Goal: Task Accomplishment & Management: Manage account settings

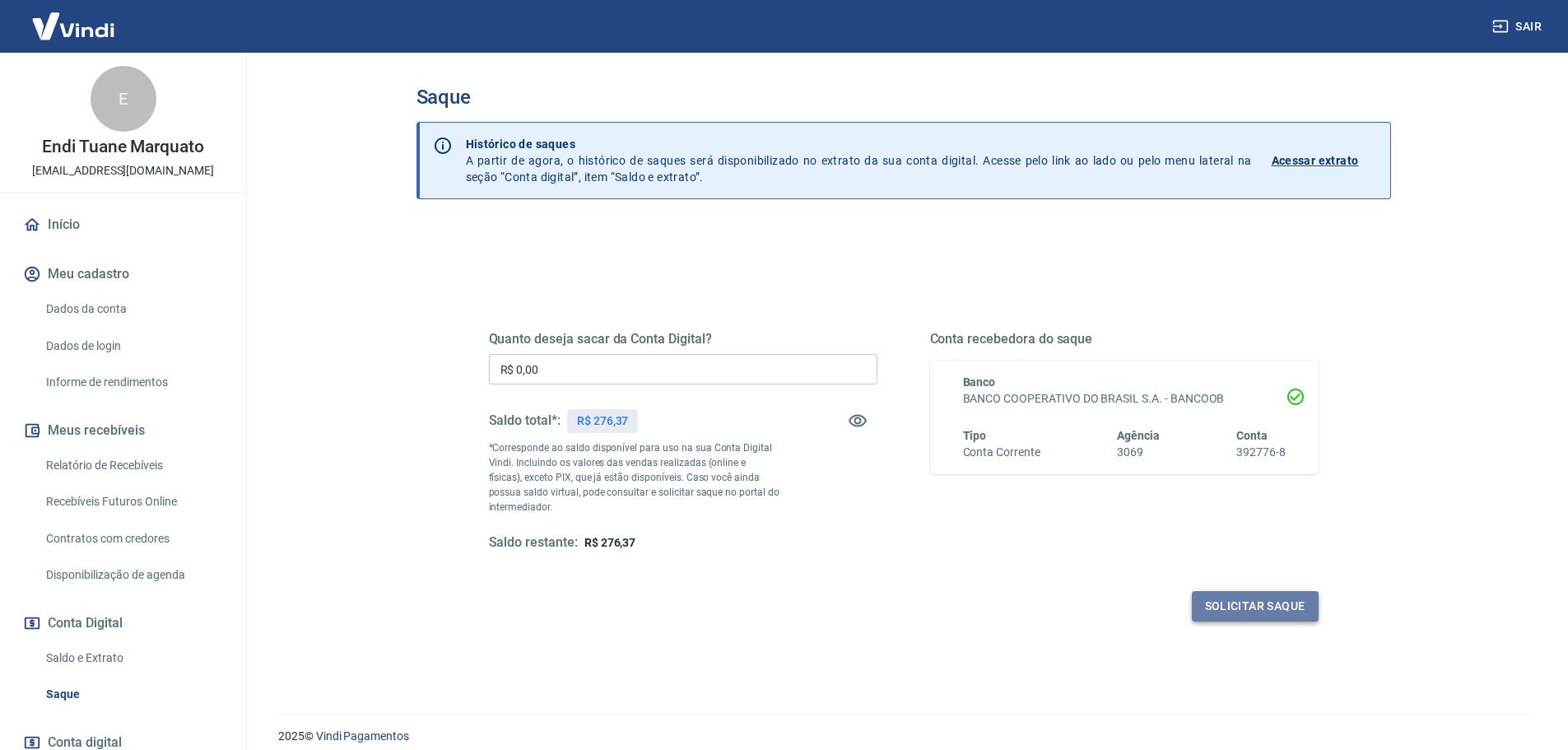
click at [1255, 607] on button "Solicitar saque" at bounding box center [1256, 606] width 127 height 31
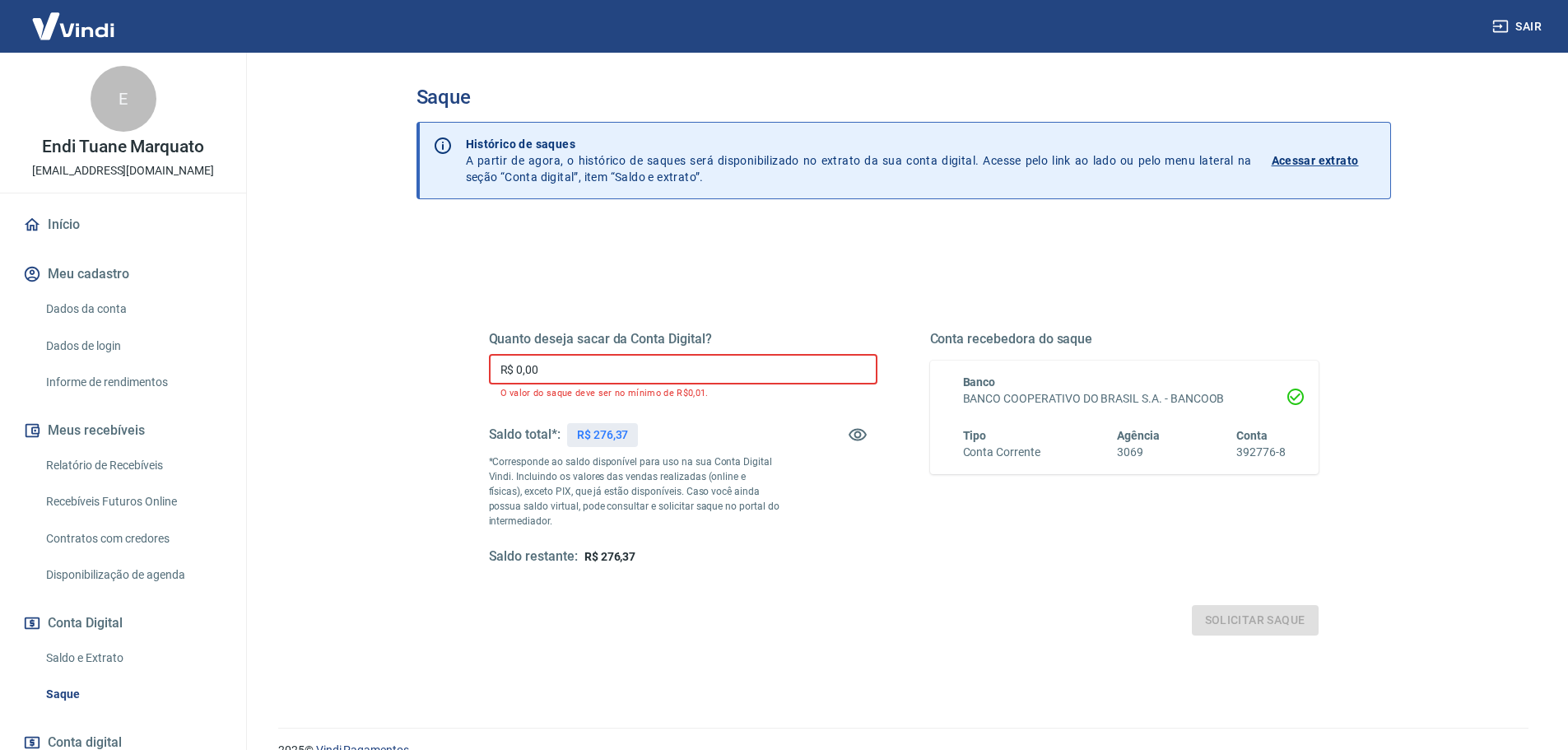
drag, startPoint x: 549, startPoint y: 366, endPoint x: 502, endPoint y: 371, distance: 47.3
click at [502, 371] on input "R$ 0,00" at bounding box center [682, 369] width 388 height 31
click at [553, 377] on input "R$ 0,00" at bounding box center [682, 369] width 388 height 31
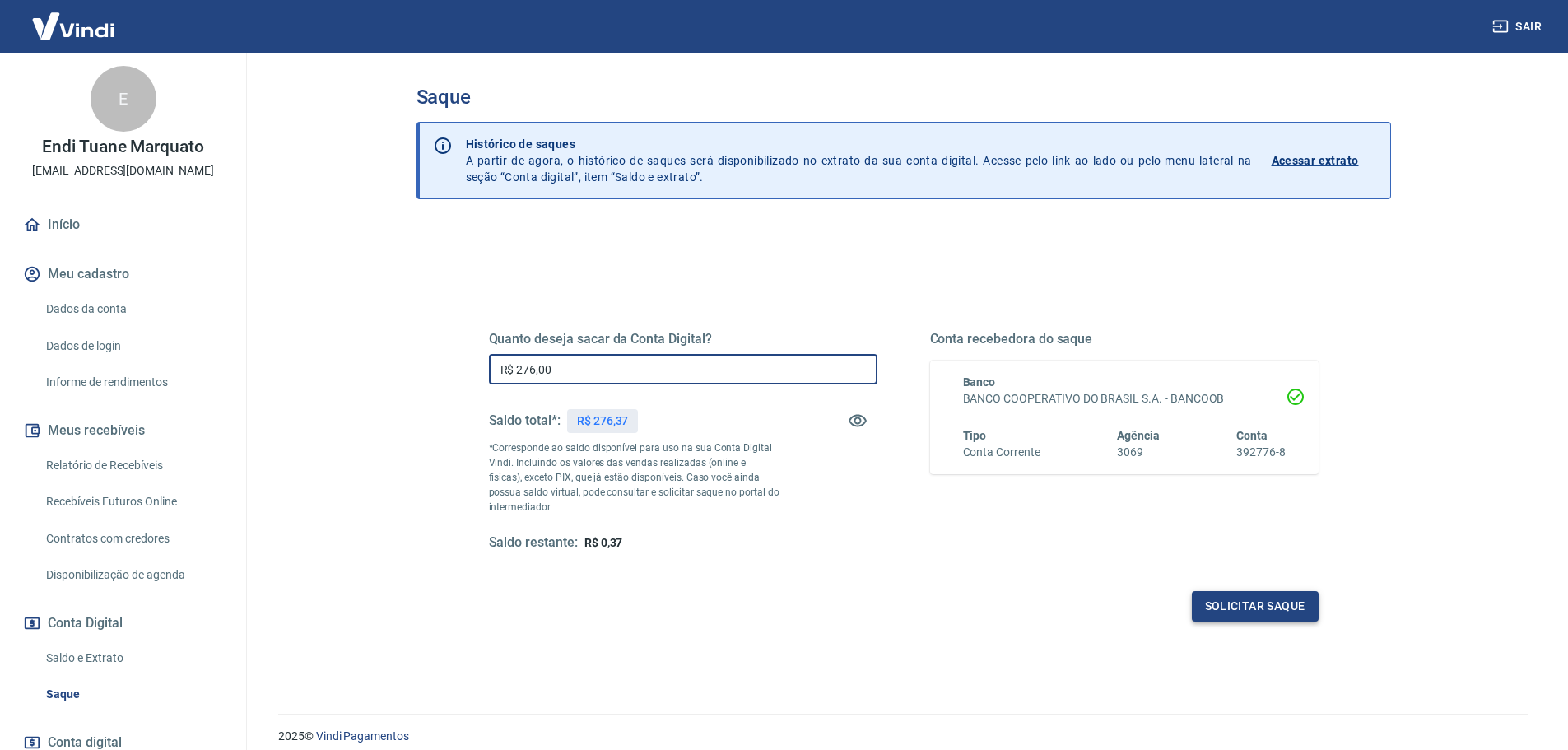
type input "R$ 276,00"
click at [1236, 603] on button "Solicitar saque" at bounding box center [1256, 606] width 127 height 31
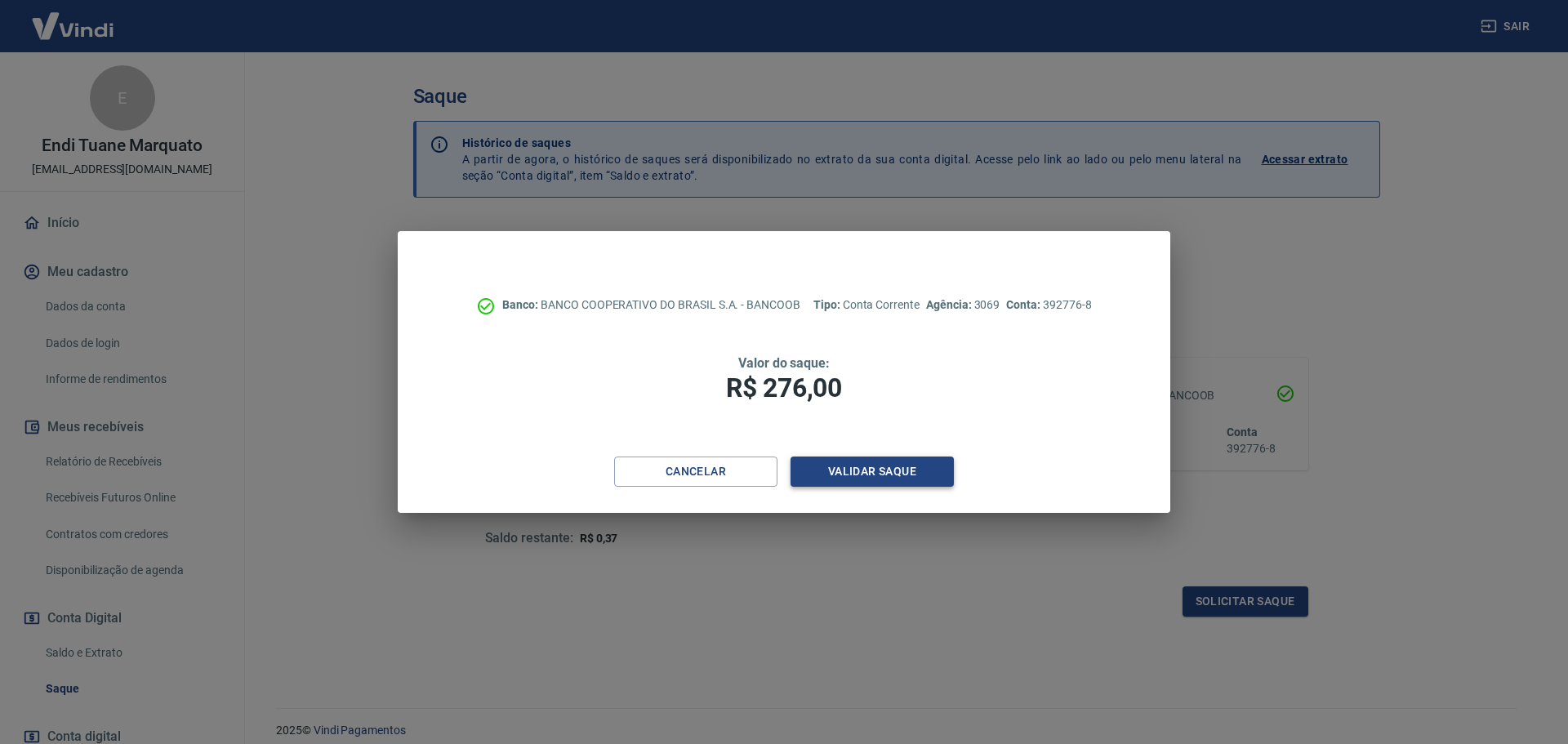
click at [880, 476] on button "Validar saque" at bounding box center [872, 472] width 163 height 31
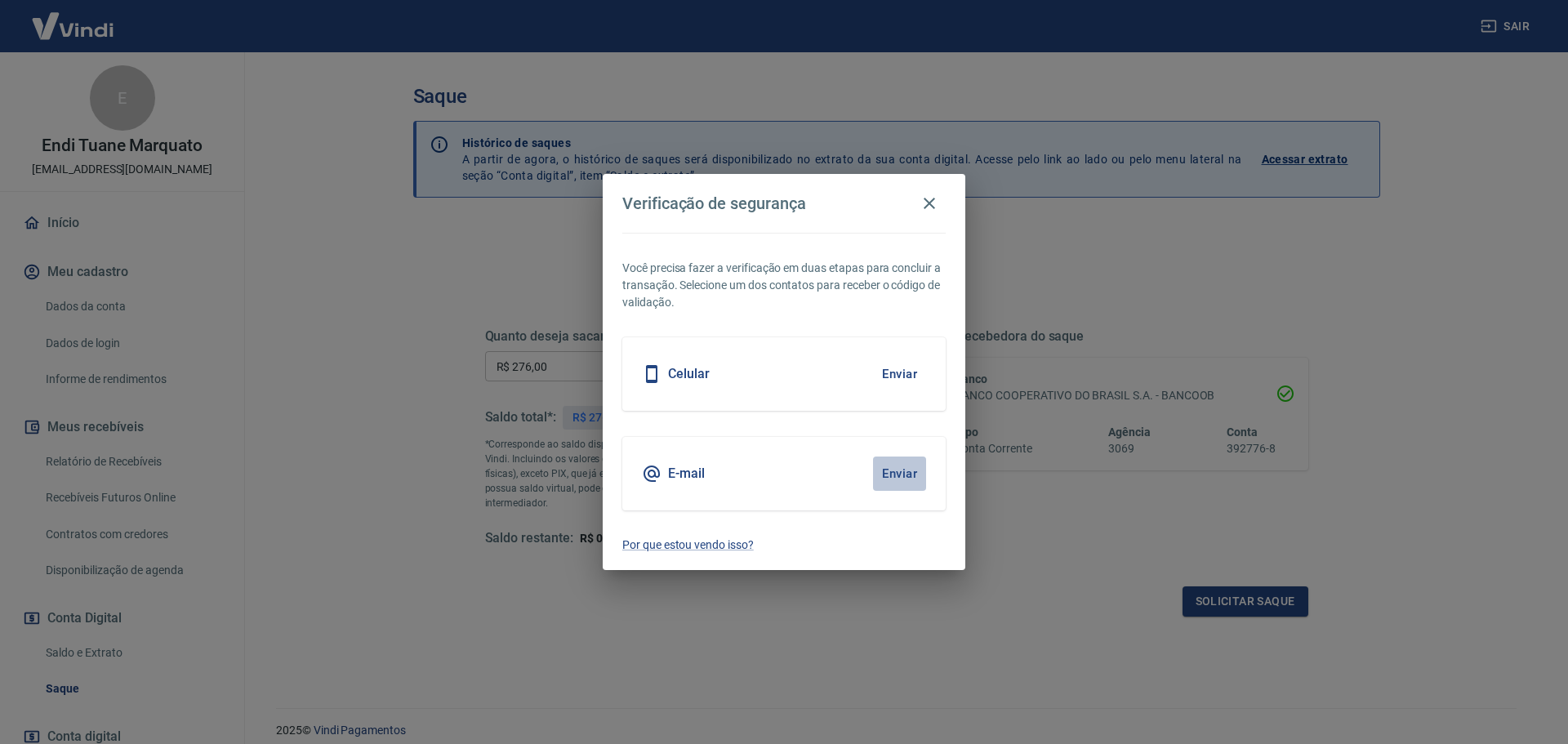
click at [904, 475] on button "Enviar" at bounding box center [899, 474] width 53 height 34
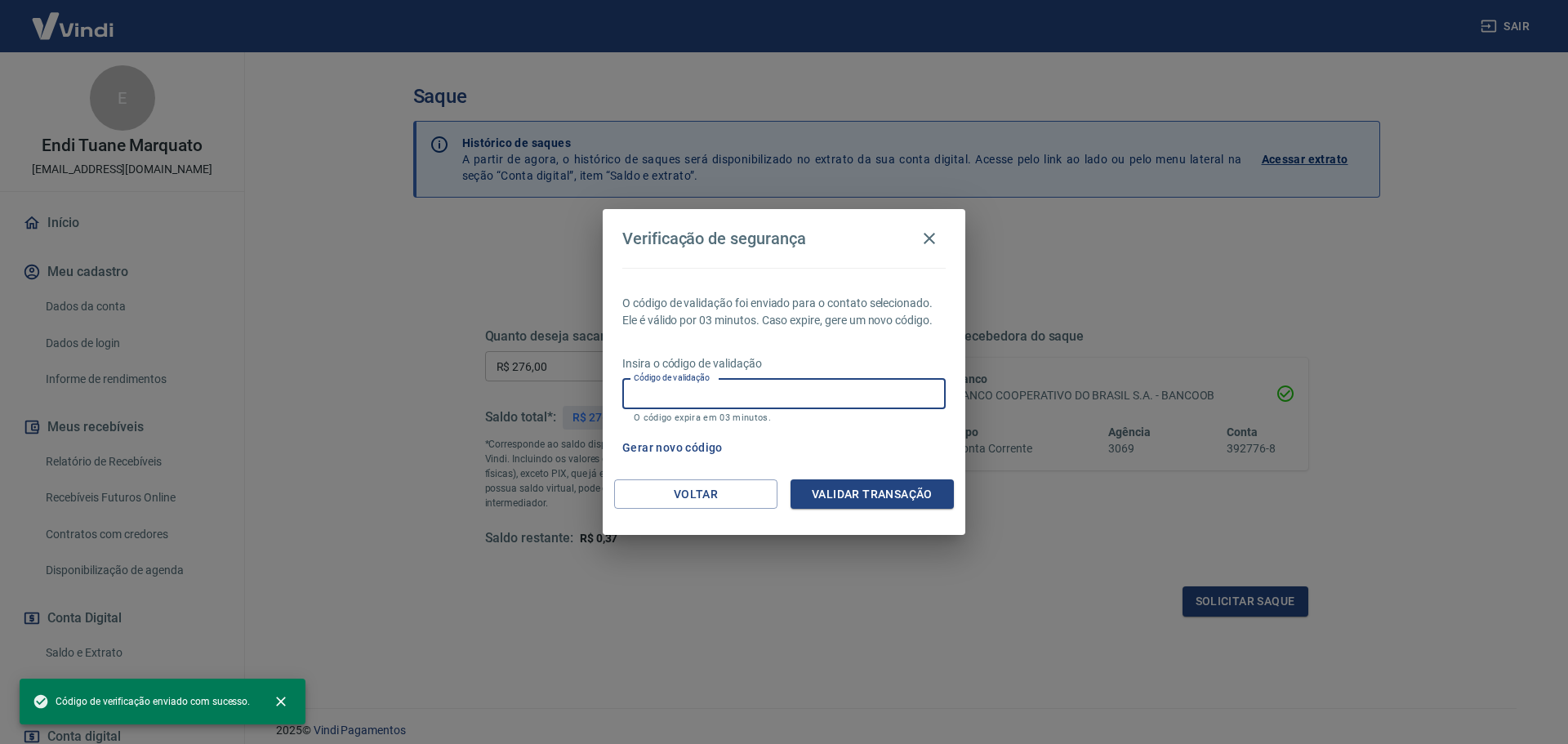
click at [746, 395] on input "Código de validação" at bounding box center [784, 394] width 323 height 31
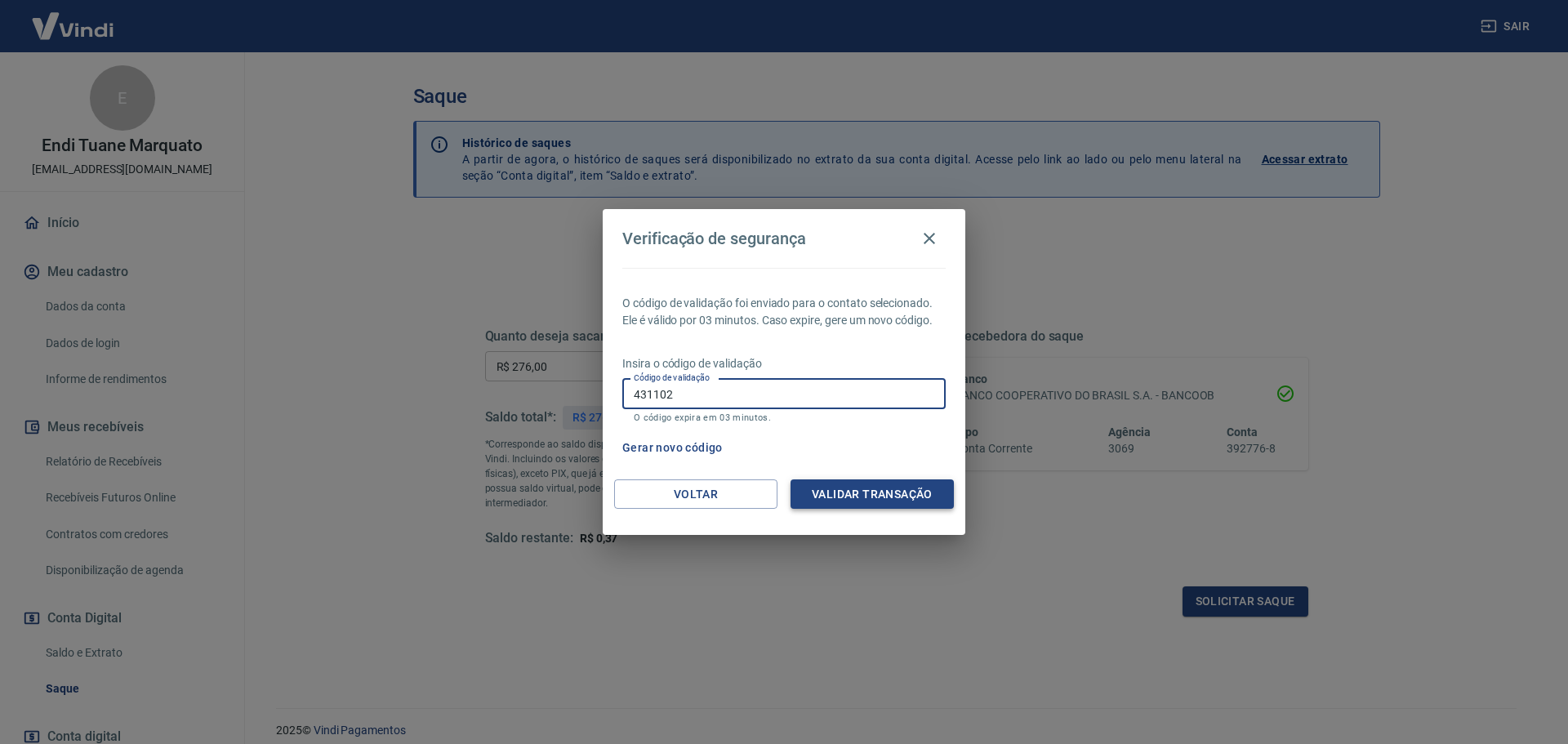
type input "431102"
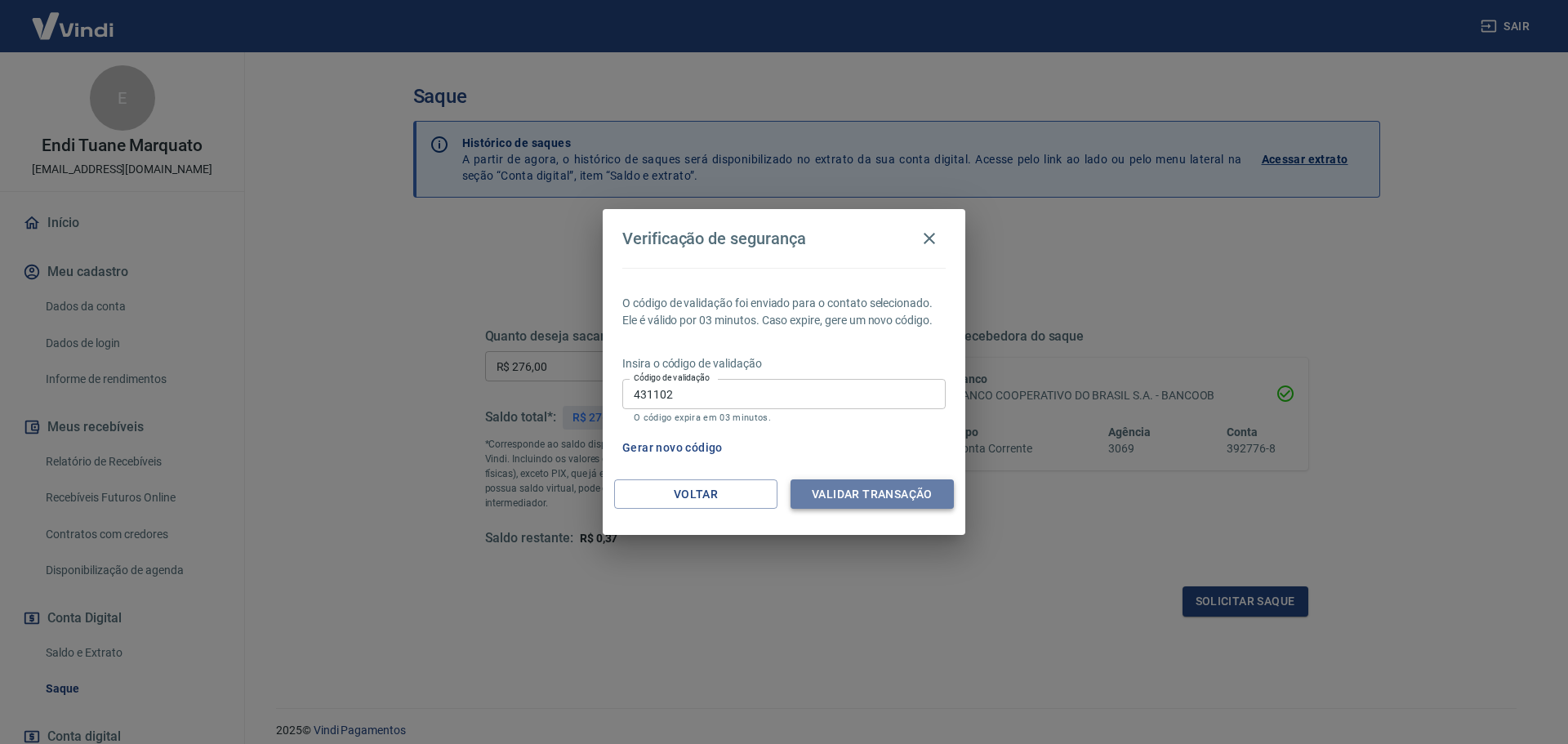
click at [811, 494] on button "Validar transação" at bounding box center [872, 495] width 163 height 31
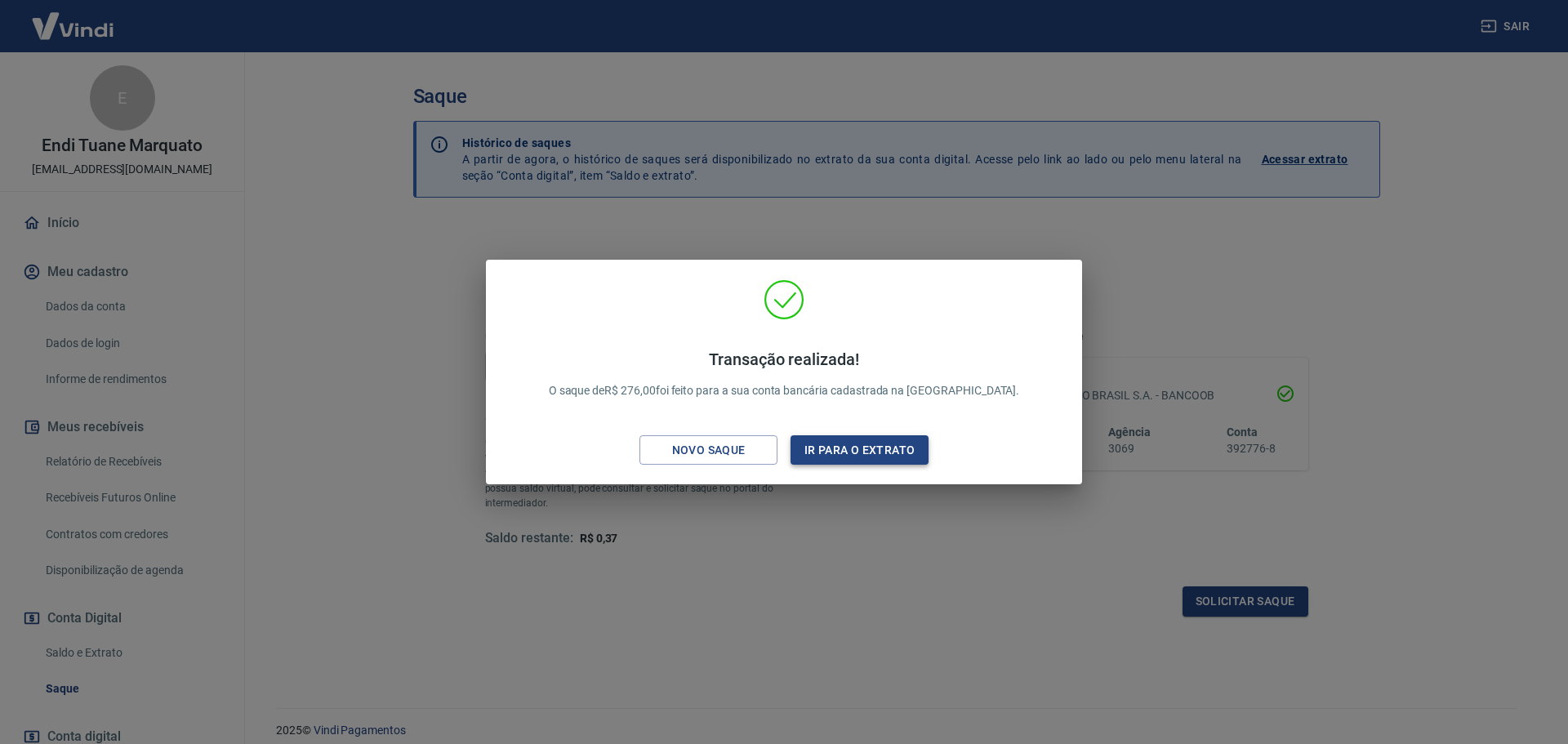
click at [871, 447] on button "Ir para o extrato" at bounding box center [860, 451] width 138 height 31
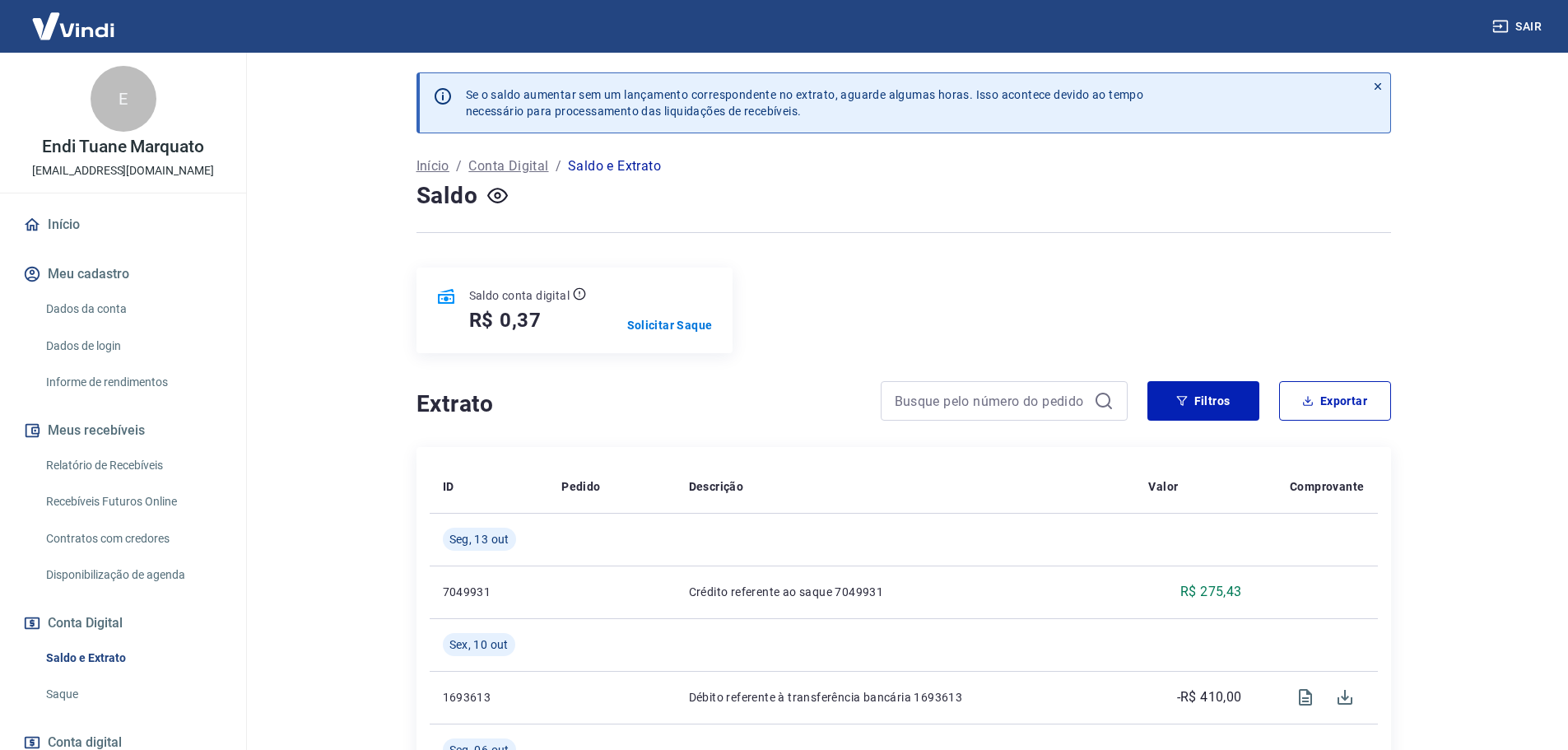
click at [1529, 27] on button "Sair" at bounding box center [1519, 27] width 60 height 31
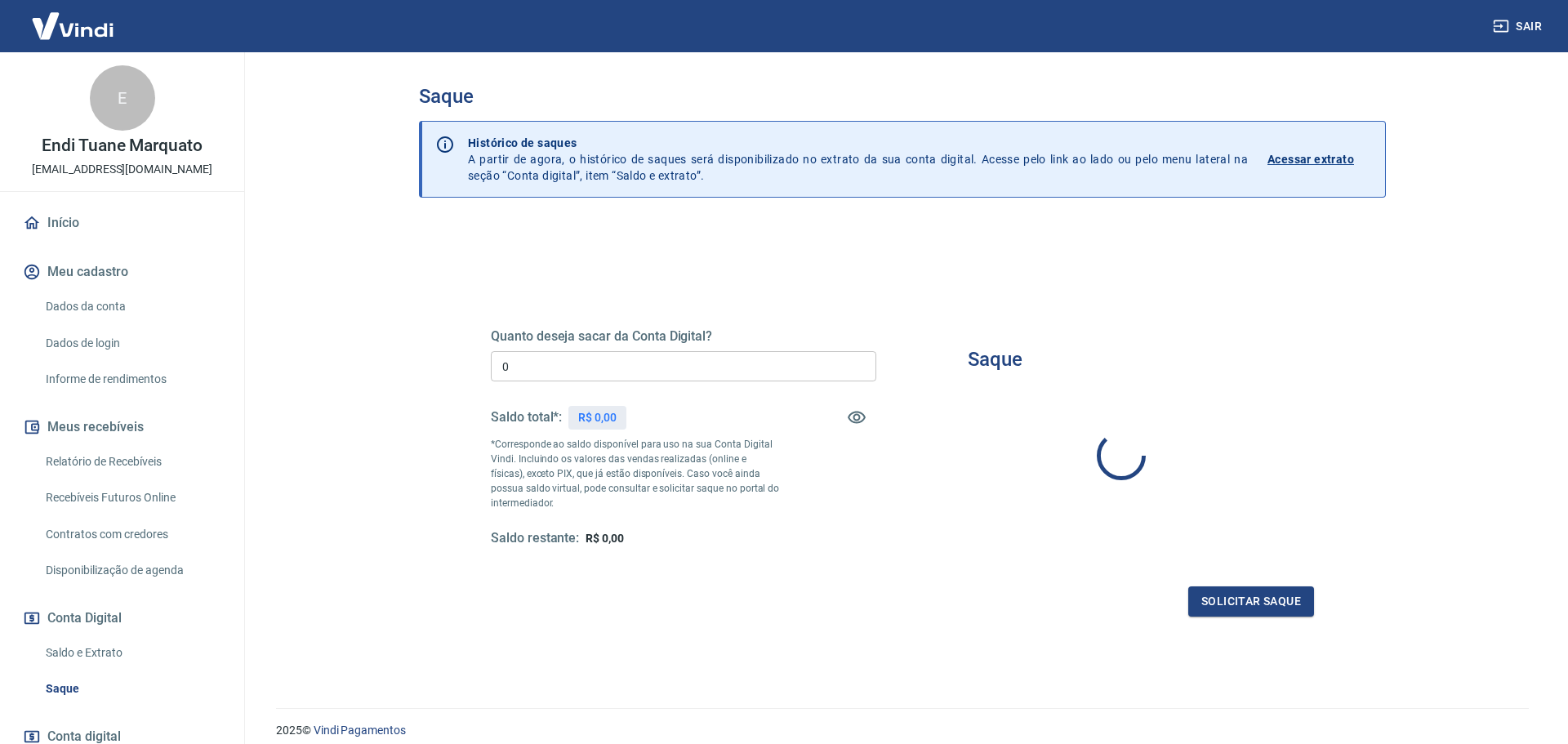
type input "R$ 0,00"
